Goal: Information Seeking & Learning: Learn about a topic

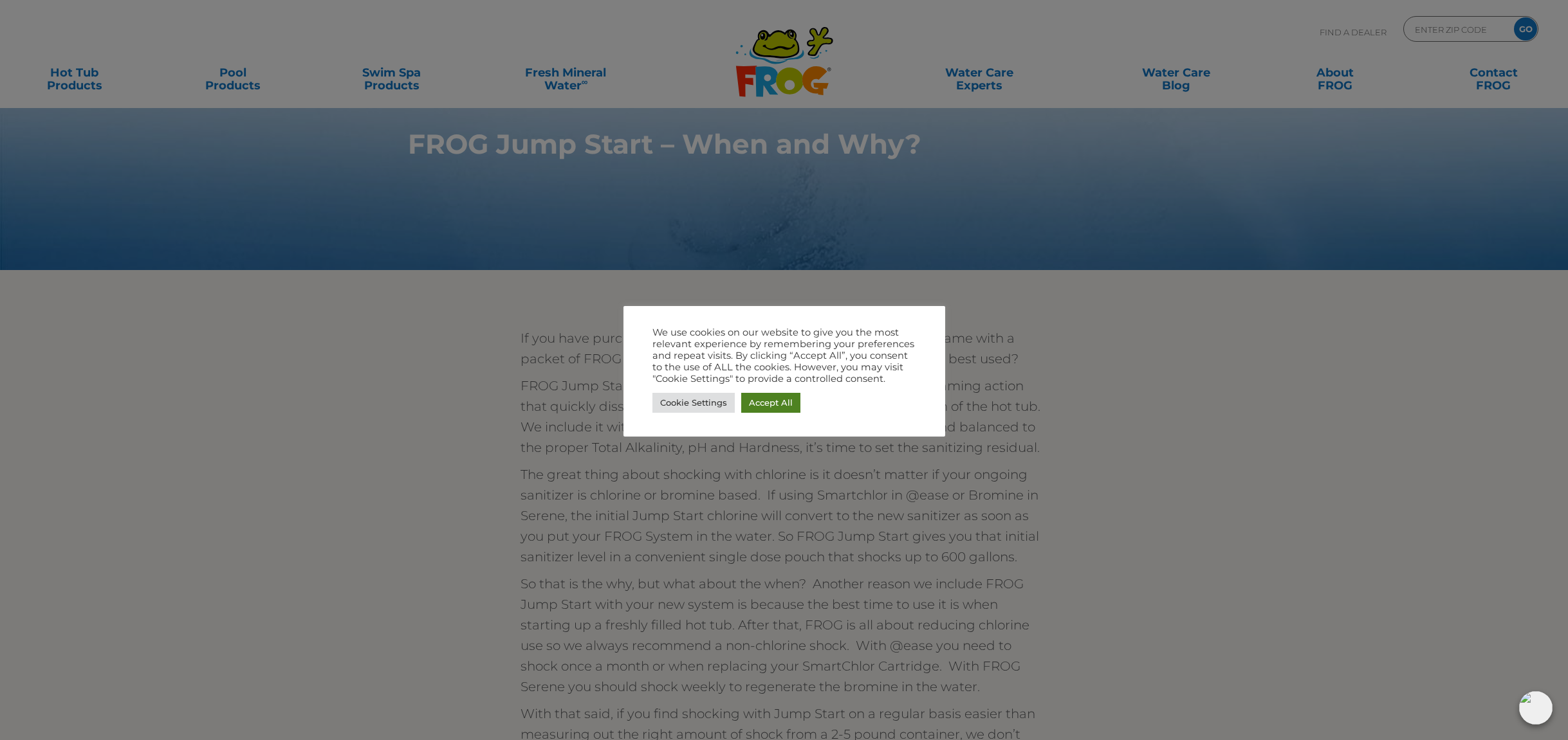
click at [770, 402] on link "Accept All" at bounding box center [770, 402] width 59 height 20
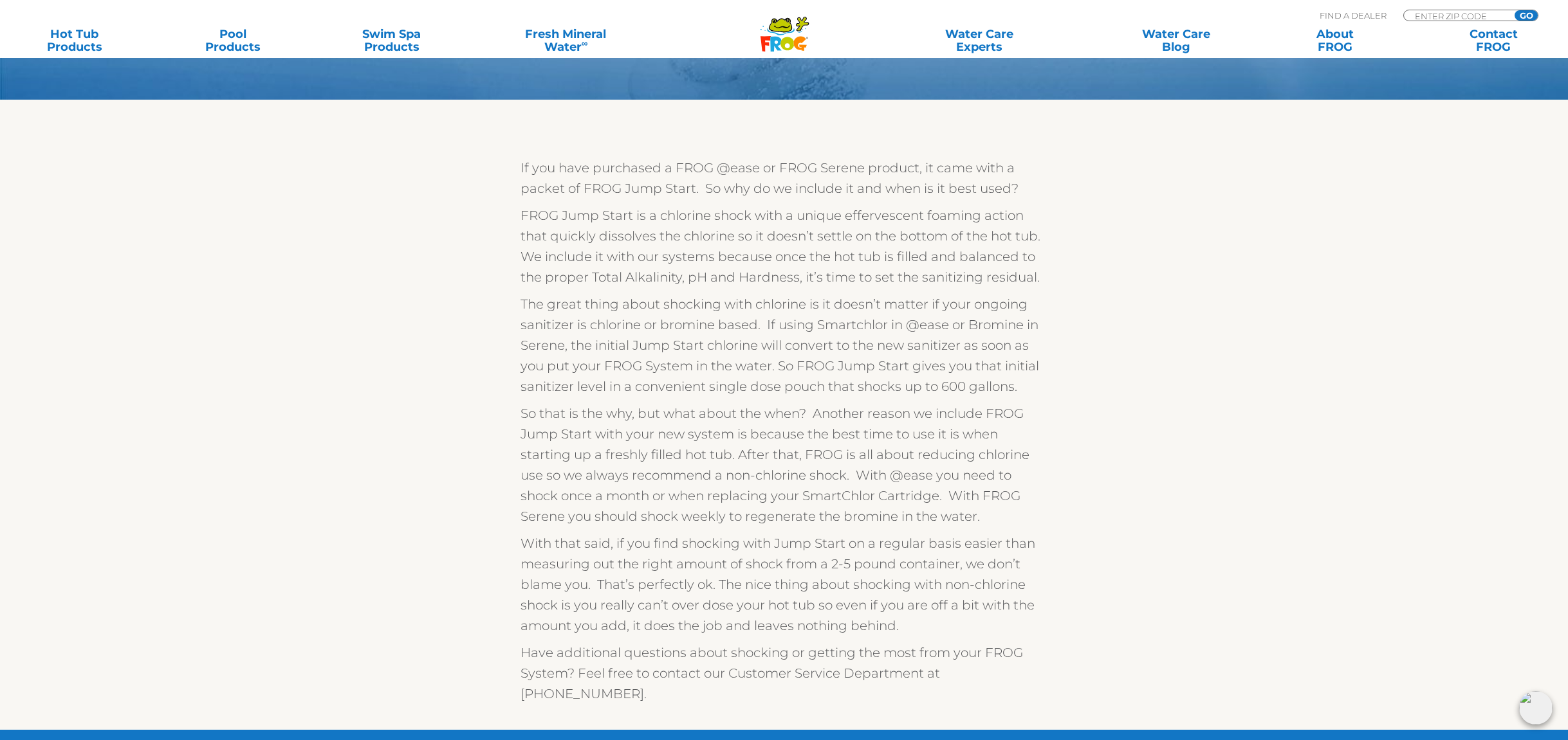
scroll to position [171, 0]
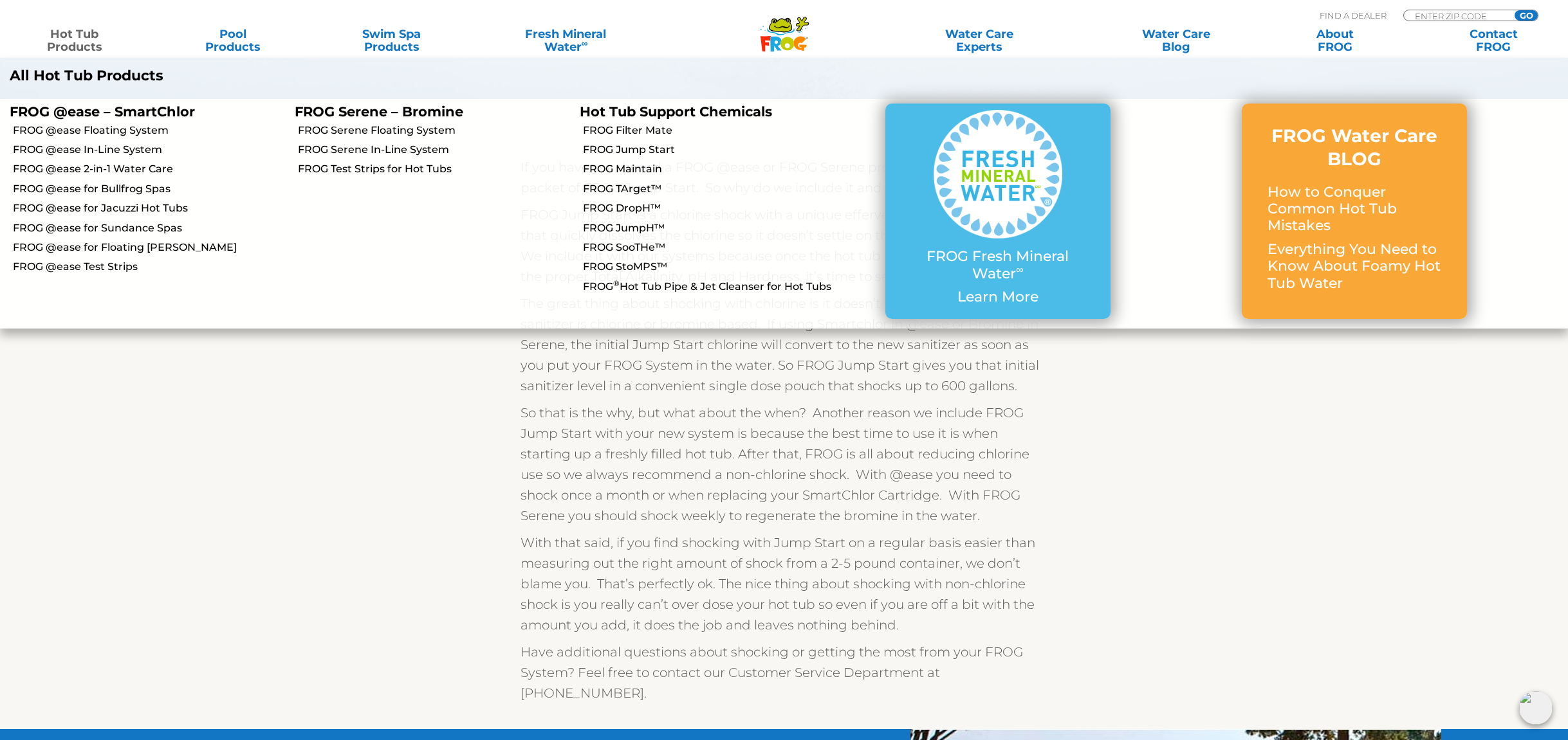
click at [89, 39] on link "Hot Tub Products" at bounding box center [75, 39] width 124 height 25
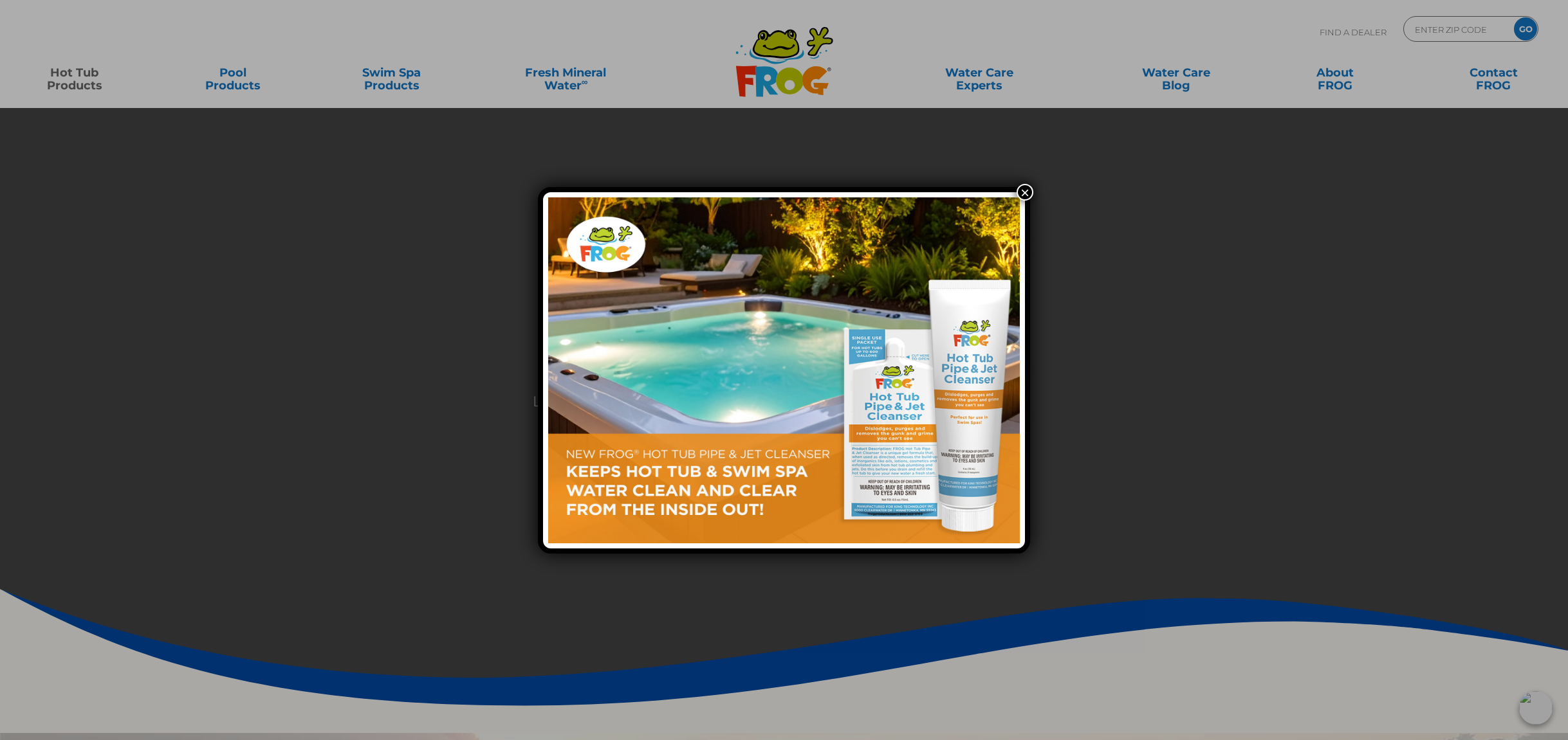
click at [225, 191] on div "×" at bounding box center [784, 370] width 1568 height 740
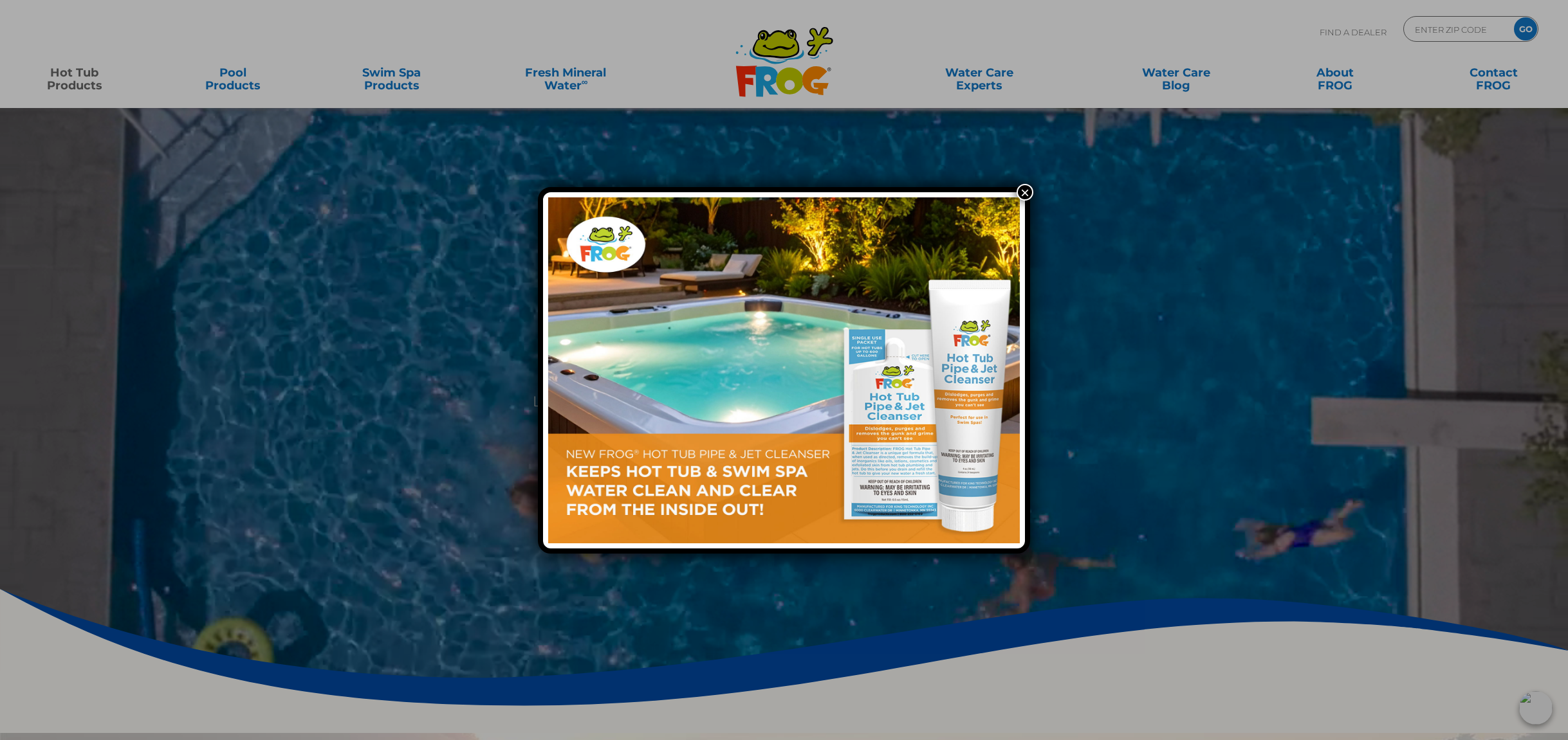
click at [1026, 193] on button "×" at bounding box center [1025, 193] width 17 height 17
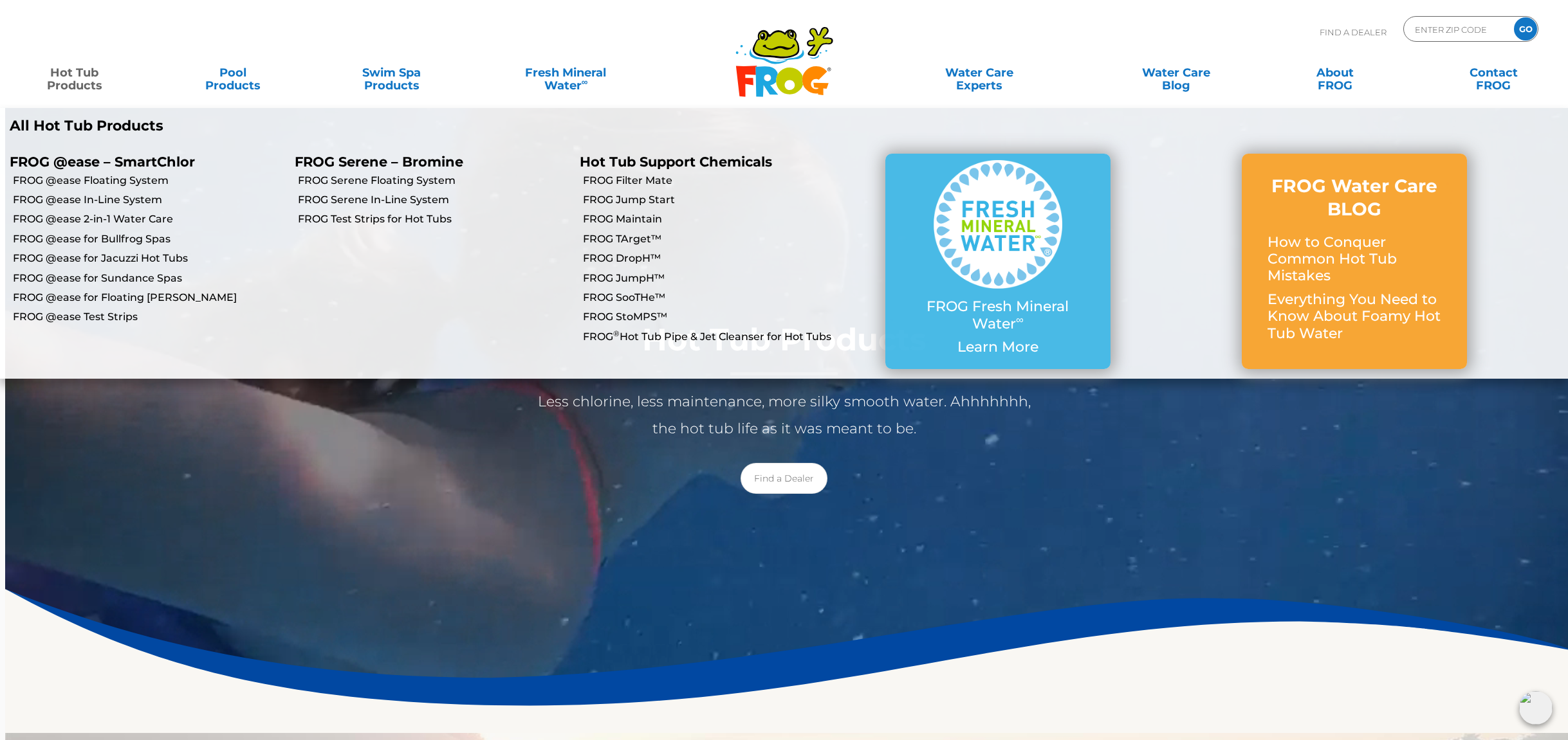
click at [111, 119] on p "All Hot Tub Products" at bounding box center [392, 126] width 765 height 17
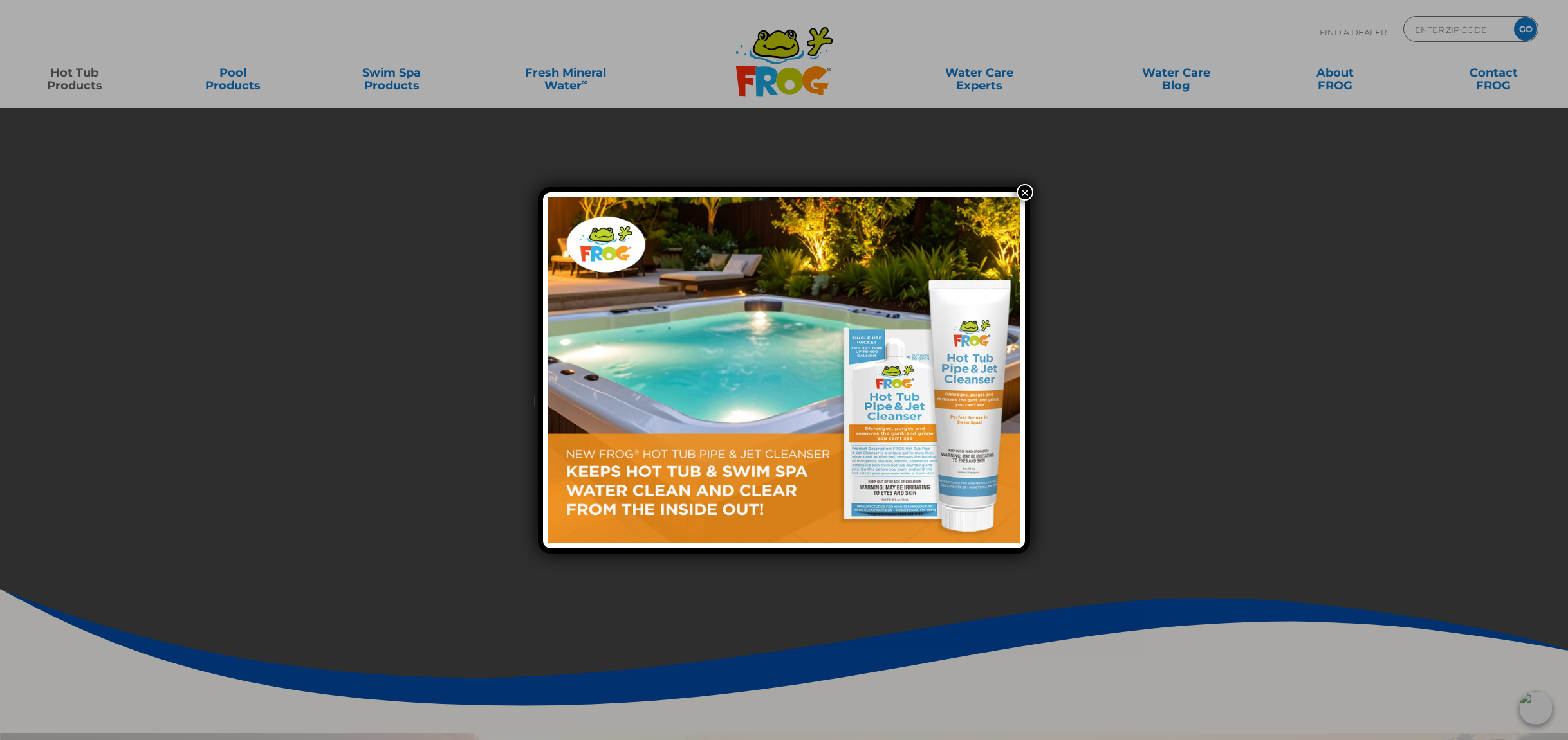
click at [1024, 193] on button "×" at bounding box center [1025, 193] width 17 height 17
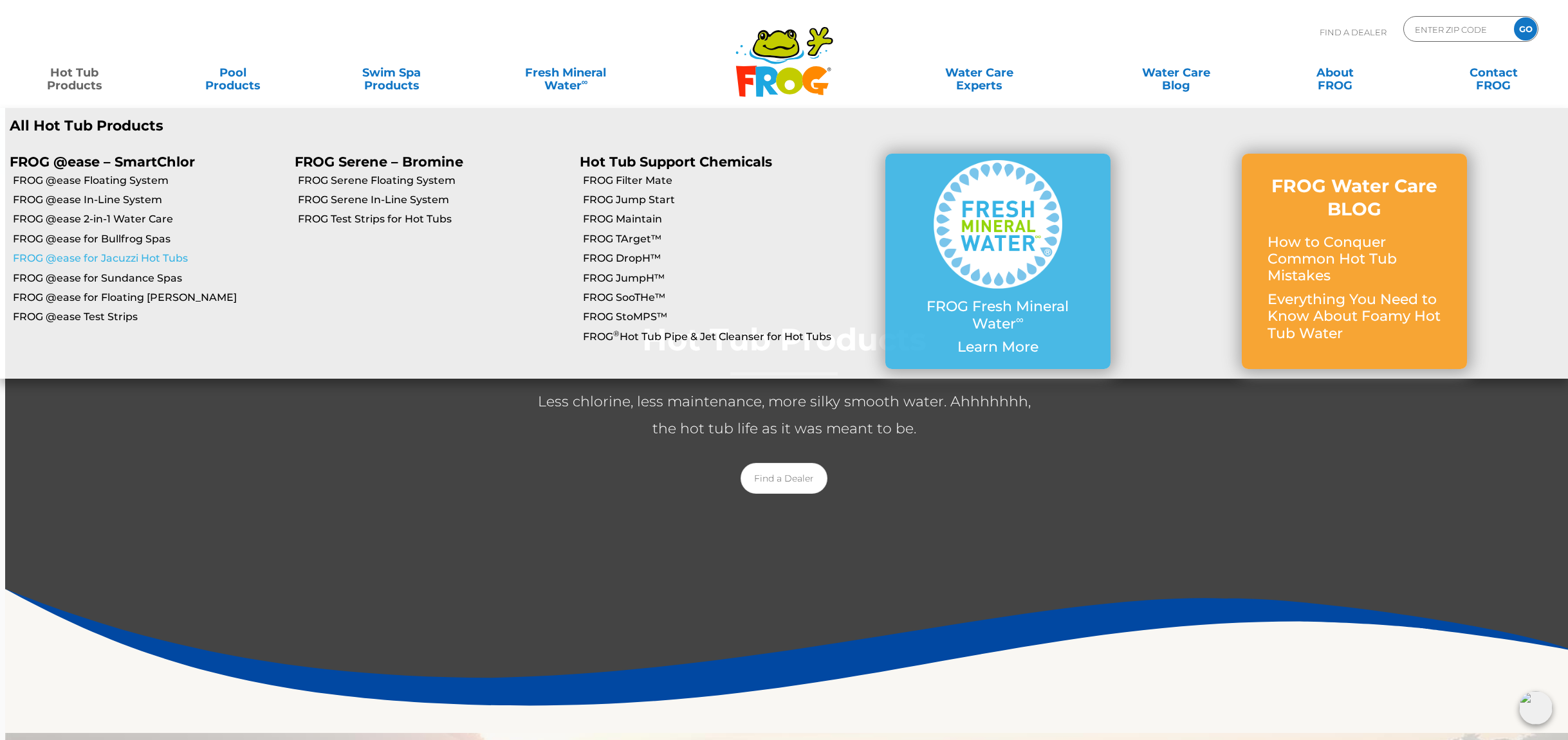
click at [126, 259] on link "FROG @ease for Jacuzzi Hot Tubs" at bounding box center [149, 258] width 272 height 14
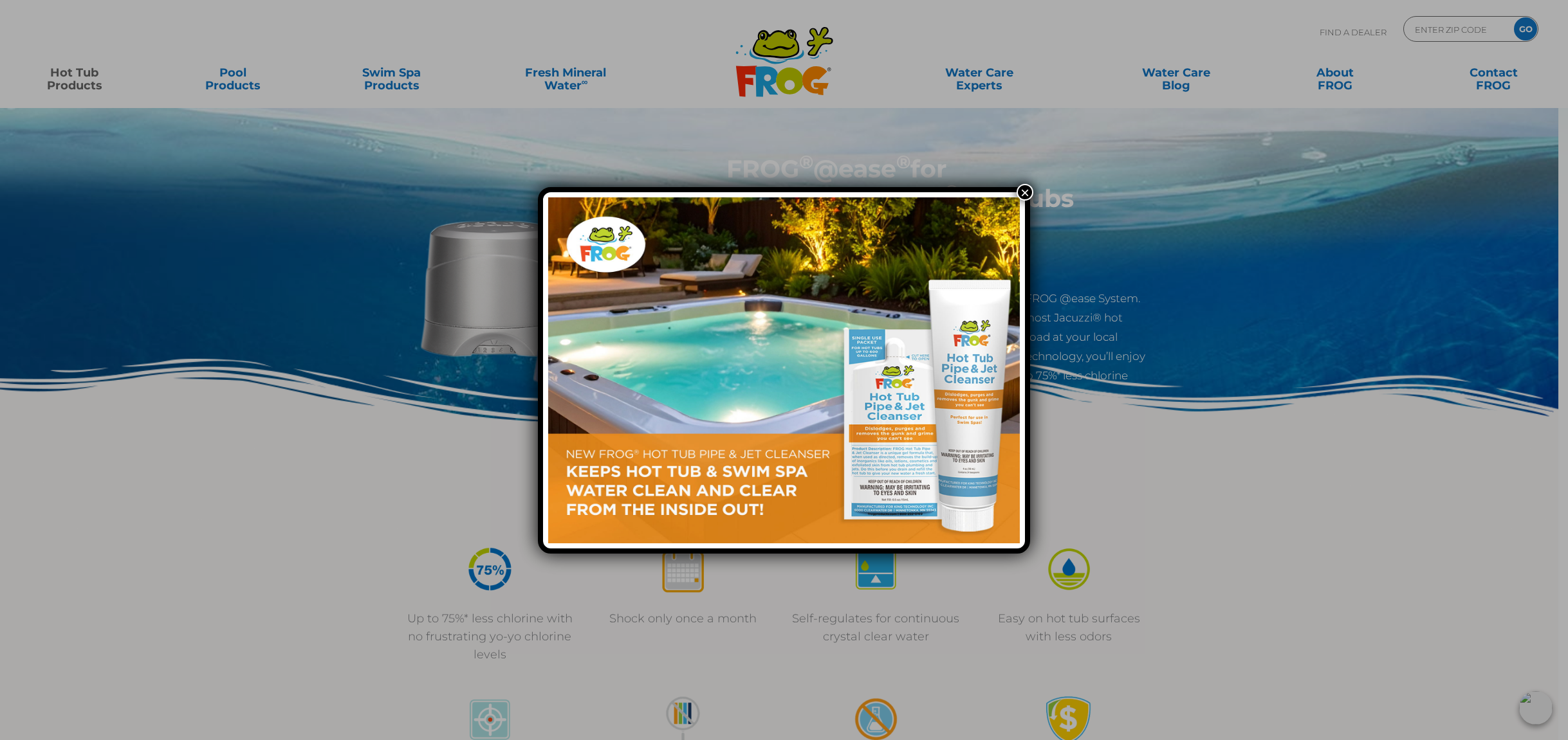
click at [329, 609] on div "×" at bounding box center [784, 370] width 1568 height 740
click at [1025, 184] on button "×" at bounding box center [1025, 193] width 17 height 17
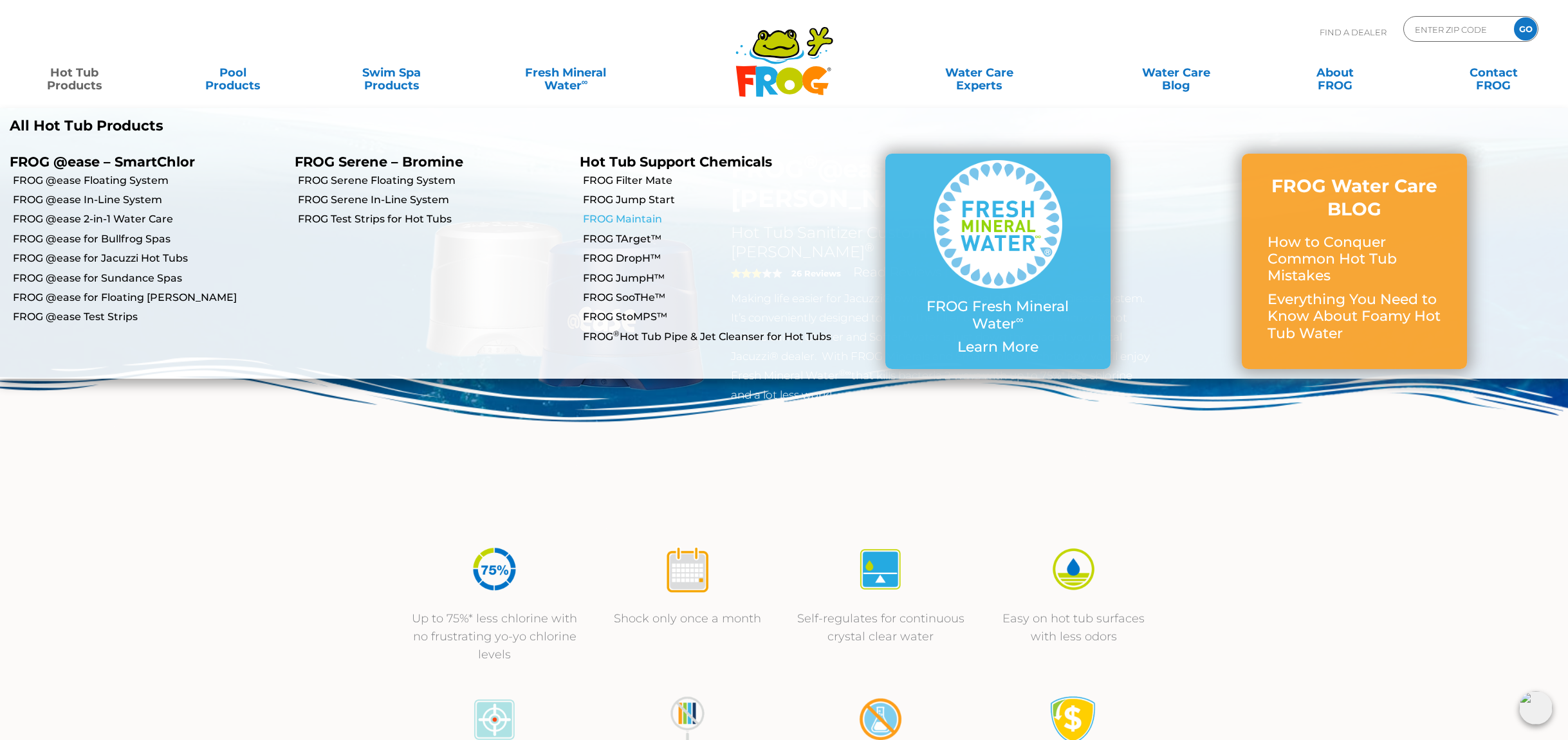
click at [635, 218] on link "FROG Maintain" at bounding box center [720, 219] width 272 height 14
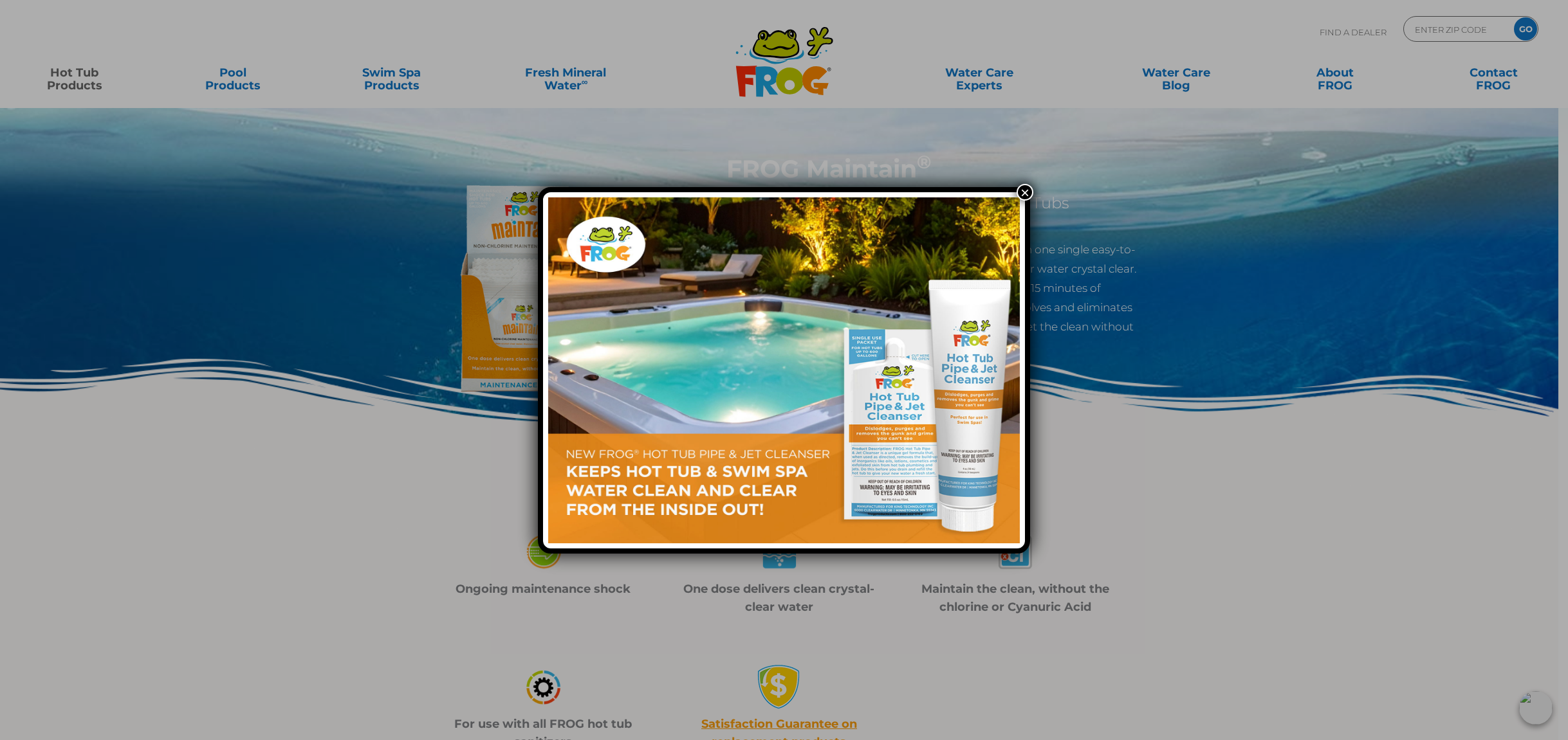
click at [1024, 191] on button "×" at bounding box center [1025, 193] width 17 height 17
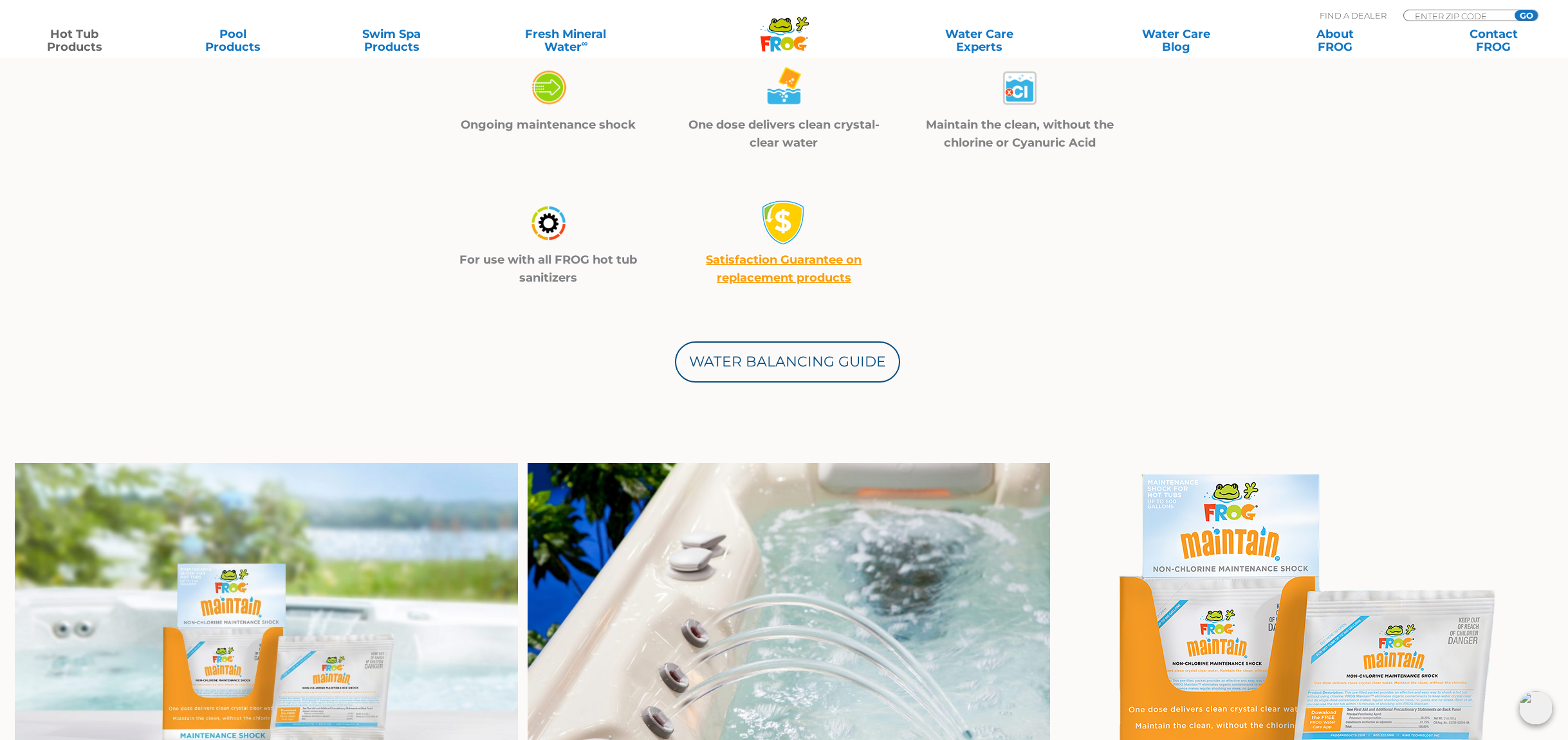
scroll to position [468, 0]
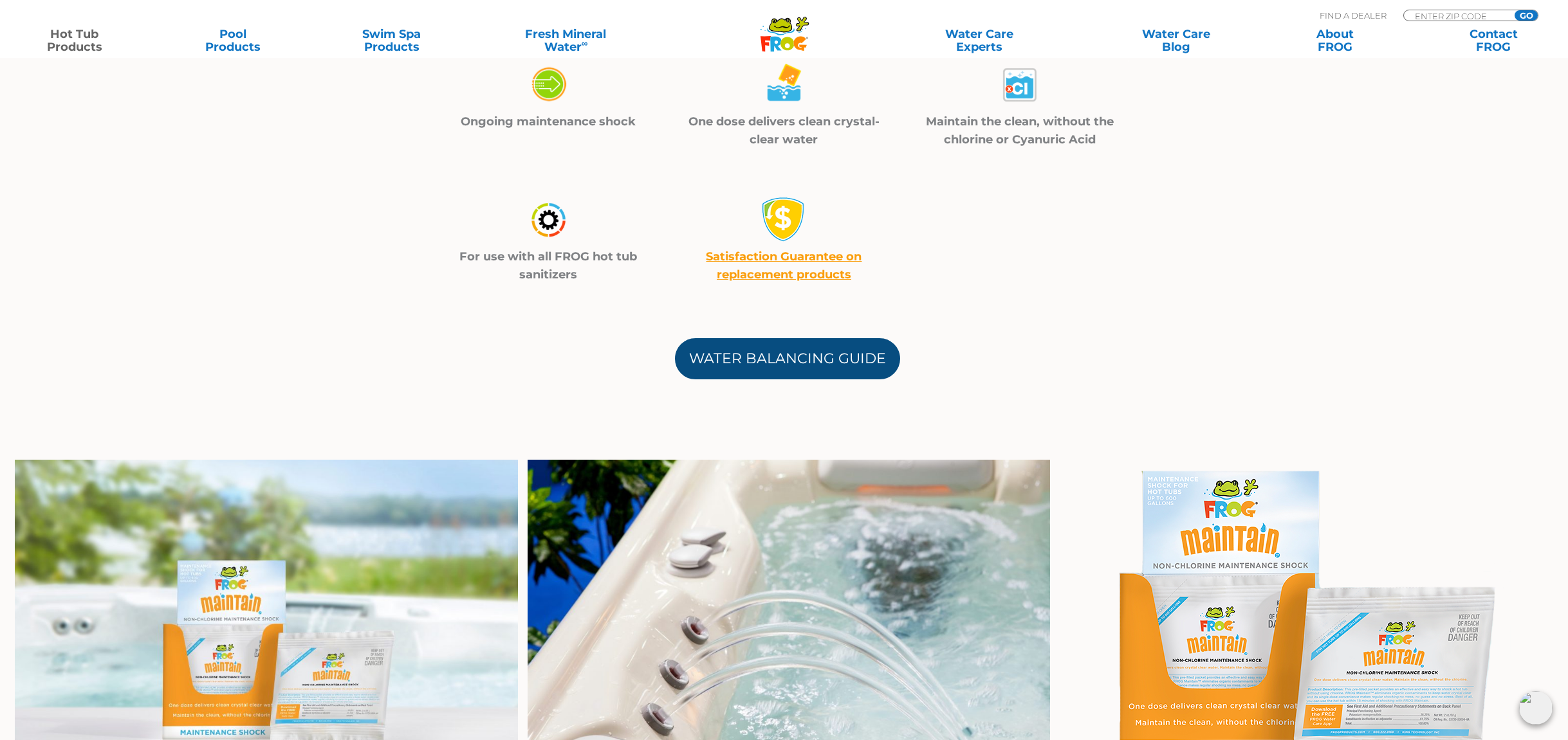
click at [834, 378] on link "Water Balancing Guide" at bounding box center [787, 359] width 225 height 41
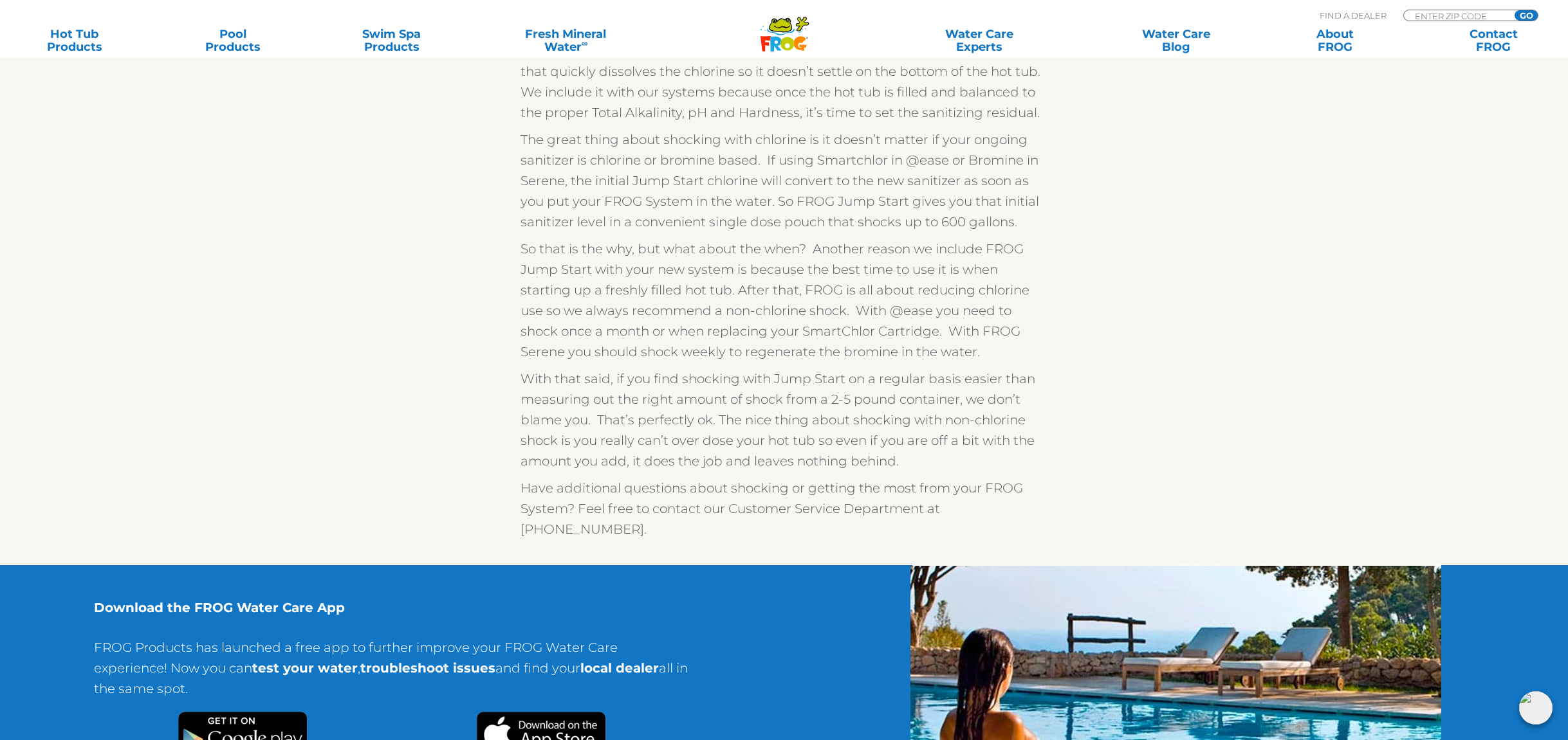
scroll to position [336, 0]
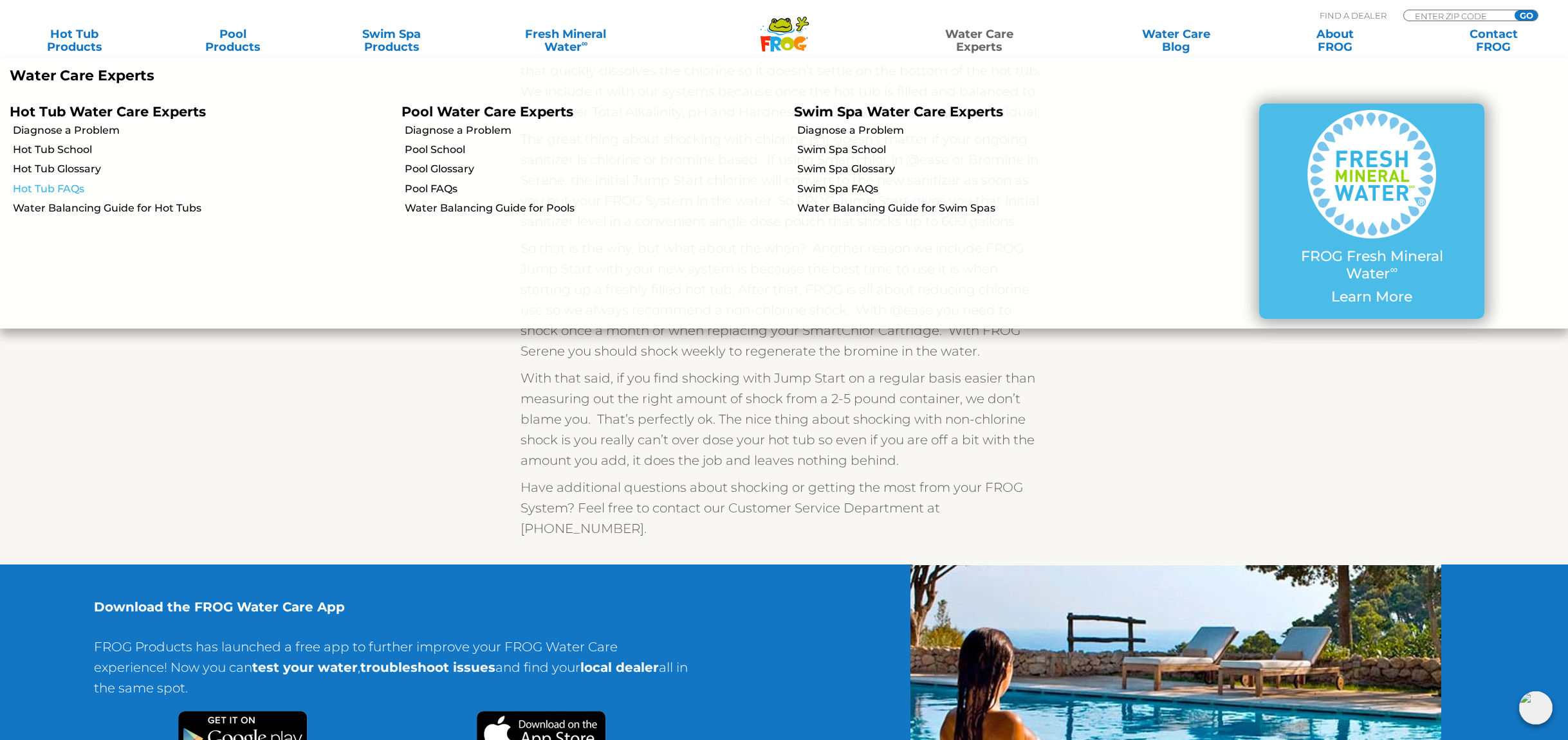
click at [56, 191] on link "Hot Tub FAQs" at bounding box center [202, 189] width 379 height 14
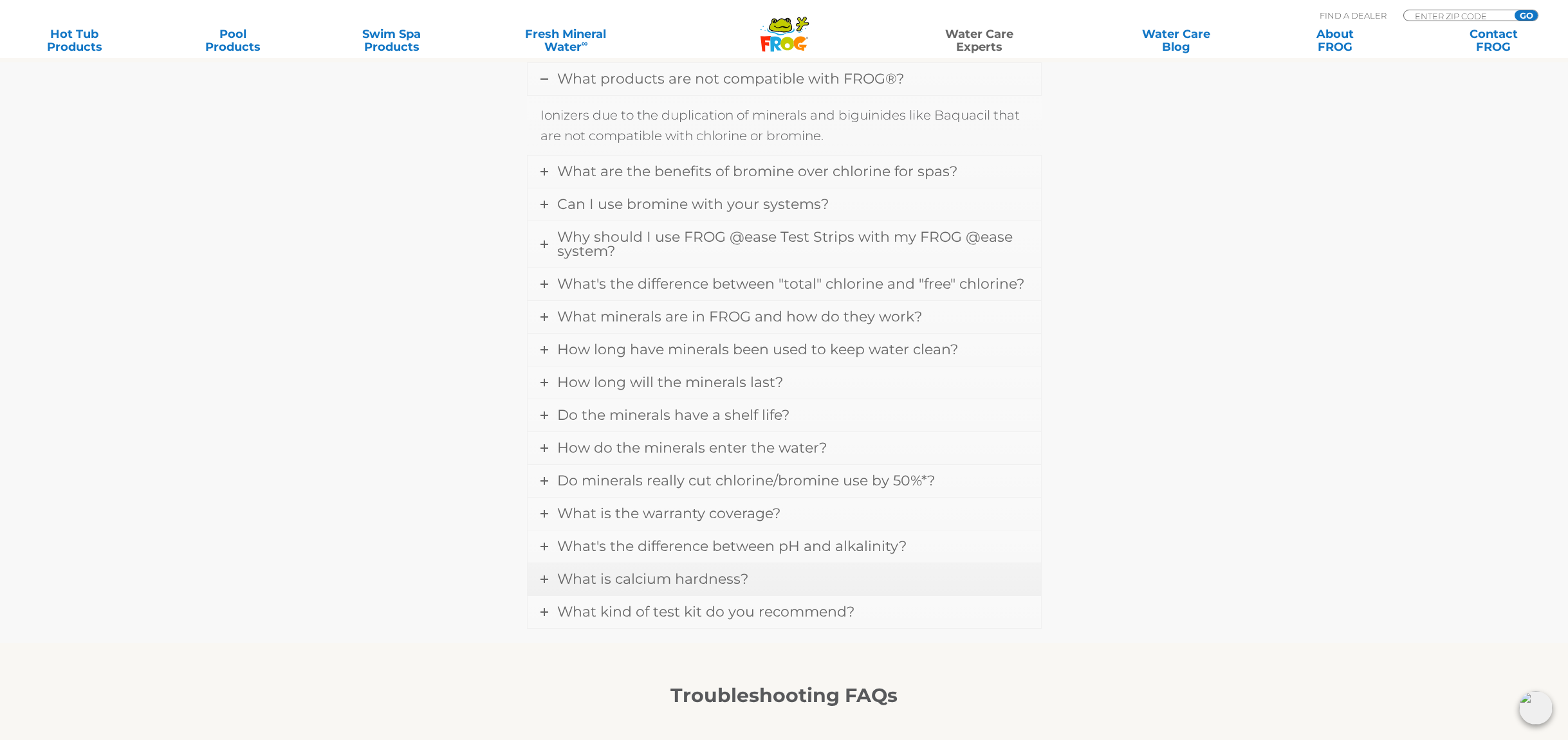
scroll to position [465, 0]
click at [720, 571] on span "What is calcium hardness?" at bounding box center [652, 578] width 191 height 17
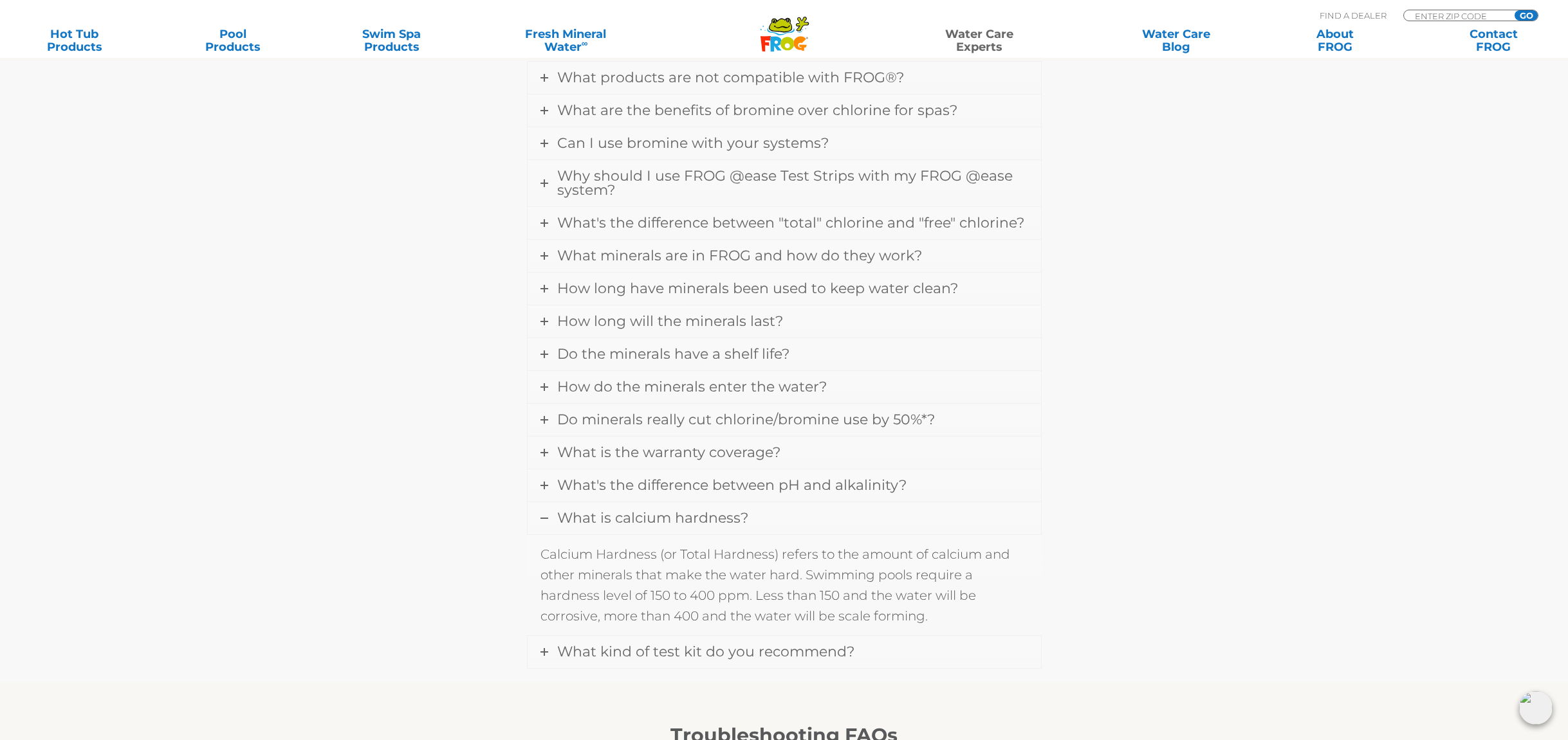
scroll to position [462, 0]
click at [750, 526] on link "What is calcium hardness?" at bounding box center [784, 520] width 514 height 32
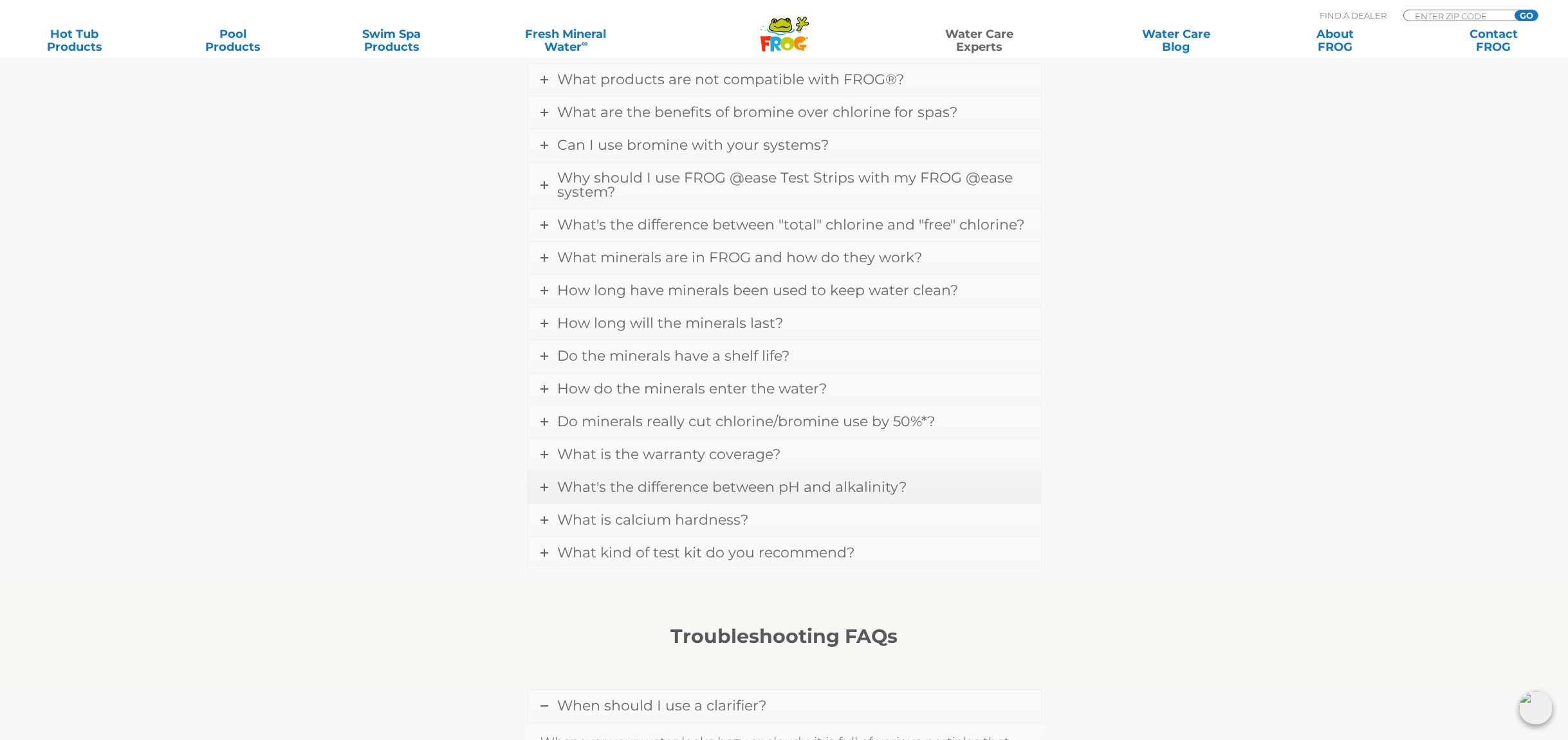
click at [742, 487] on span "What's the difference between pH and alkalinity?" at bounding box center [732, 487] width 349 height 17
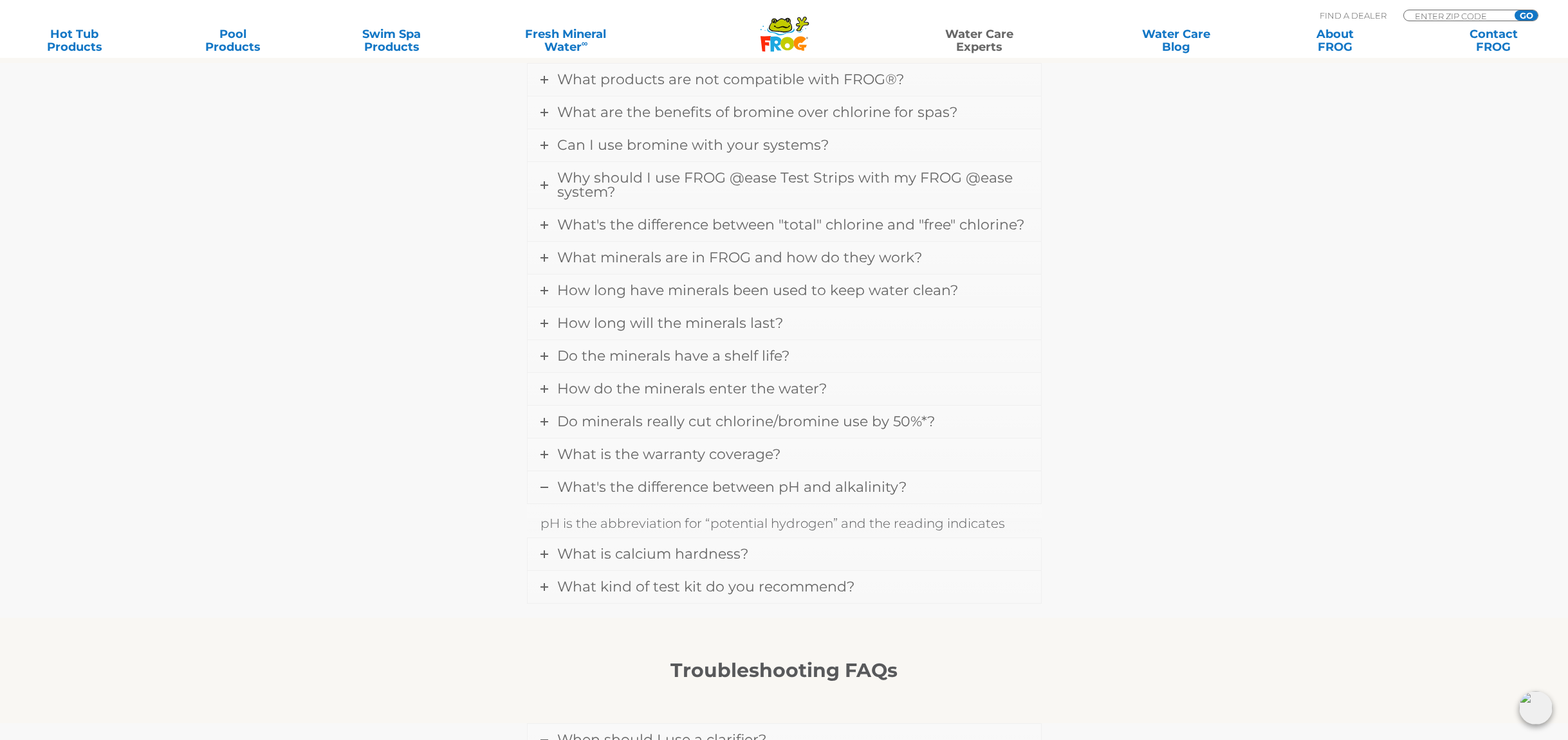
scroll to position [461, 0]
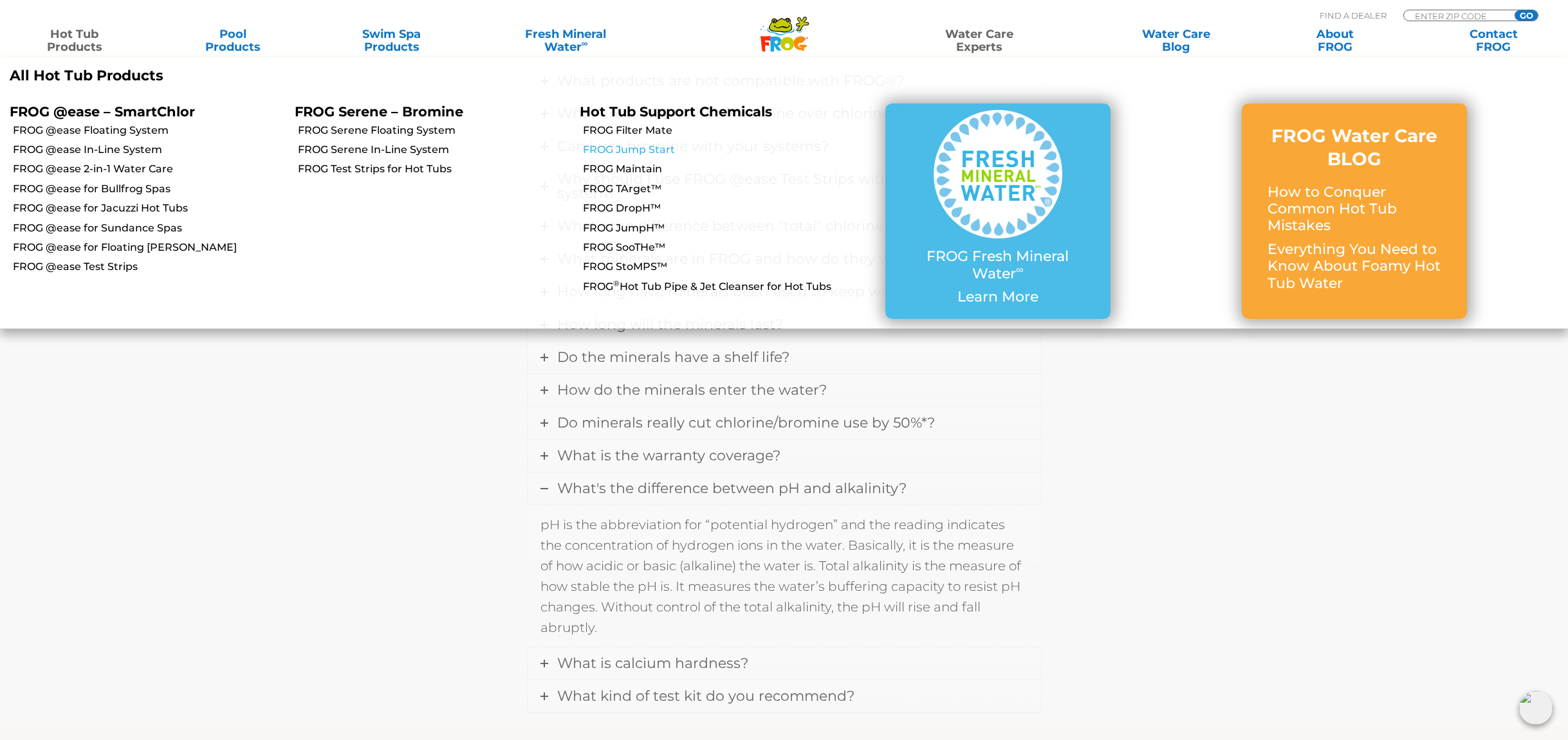
click at [665, 150] on link "FROG Jump Start" at bounding box center [720, 149] width 272 height 14
